Goal: Information Seeking & Learning: Learn about a topic

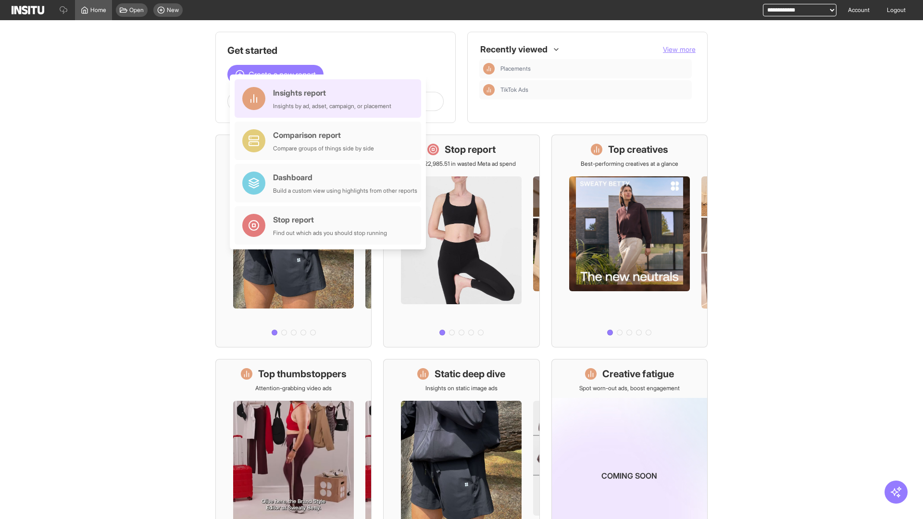
click at [330, 99] on div "Insights report Insights by ad, adset, campaign, or placement" at bounding box center [332, 98] width 118 height 23
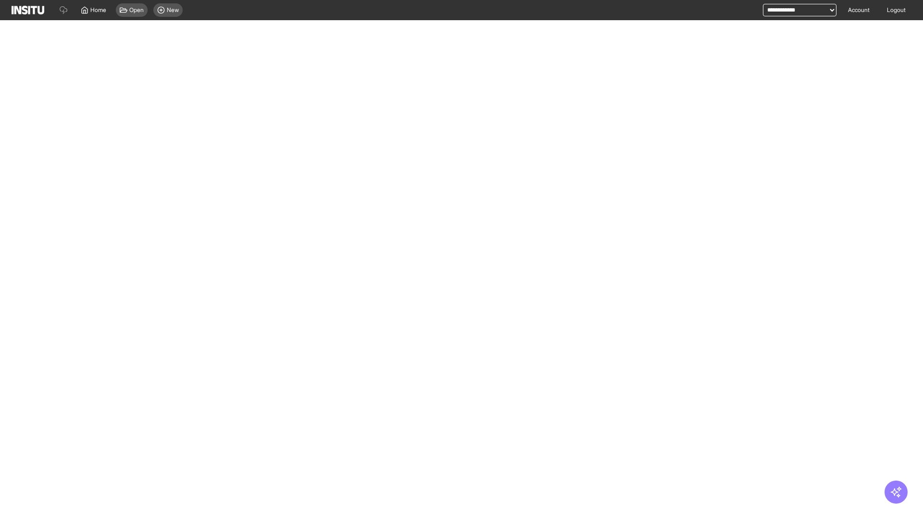
select select "**"
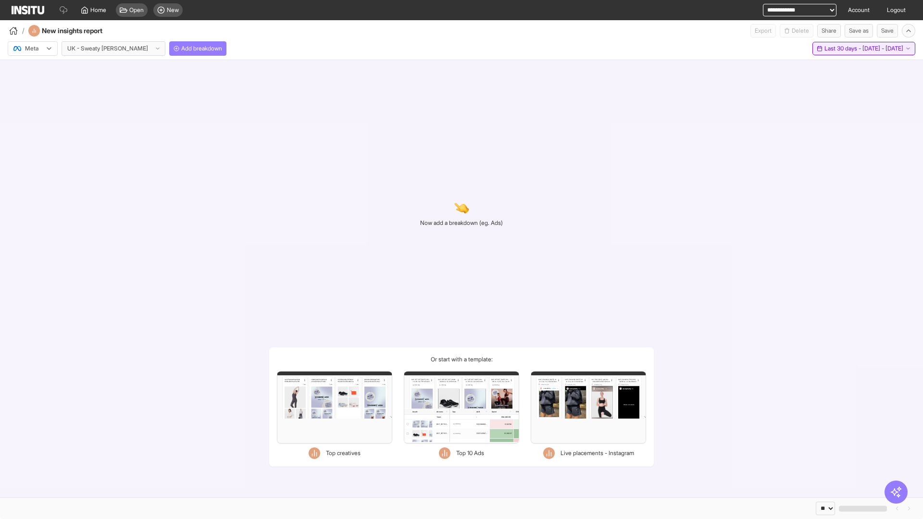
click at [842, 49] on span "Last 30 days - [DATE] - [DATE]" at bounding box center [863, 49] width 79 height 8
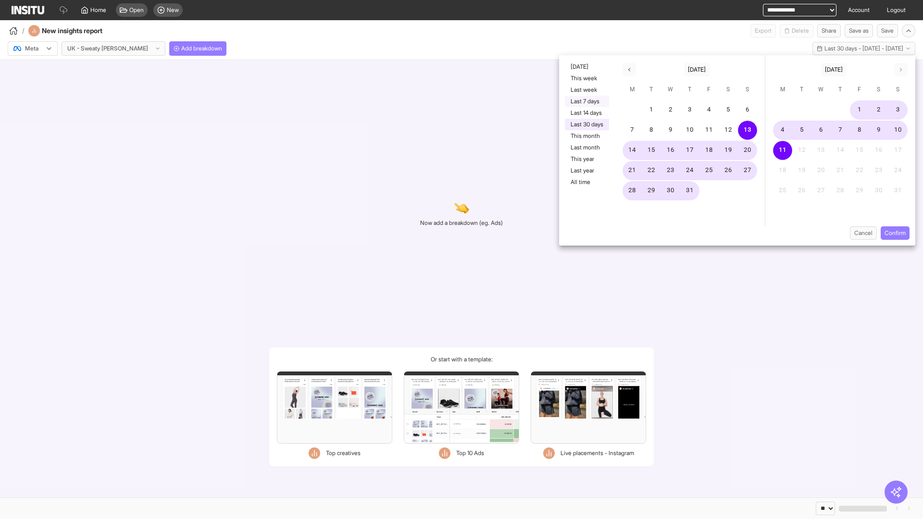
click at [586, 101] on button "Last 7 days" at bounding box center [587, 102] width 44 height 12
